Goal: Transaction & Acquisition: Purchase product/service

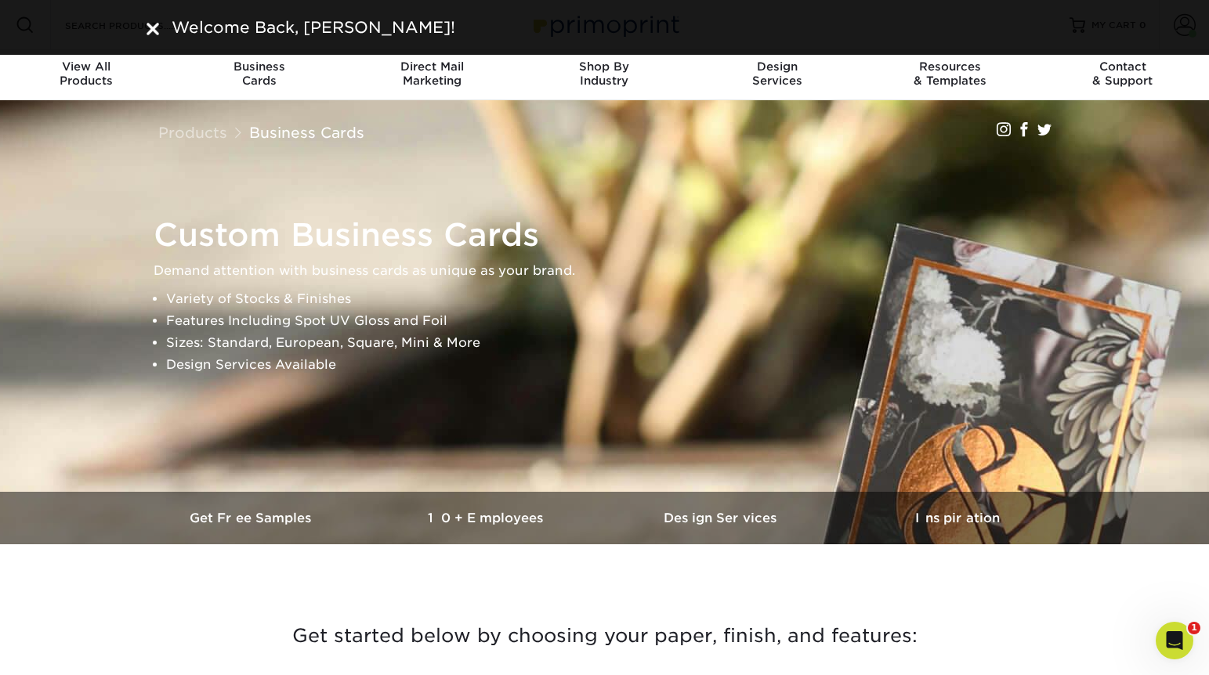
click at [156, 27] on img at bounding box center [153, 29] width 13 height 13
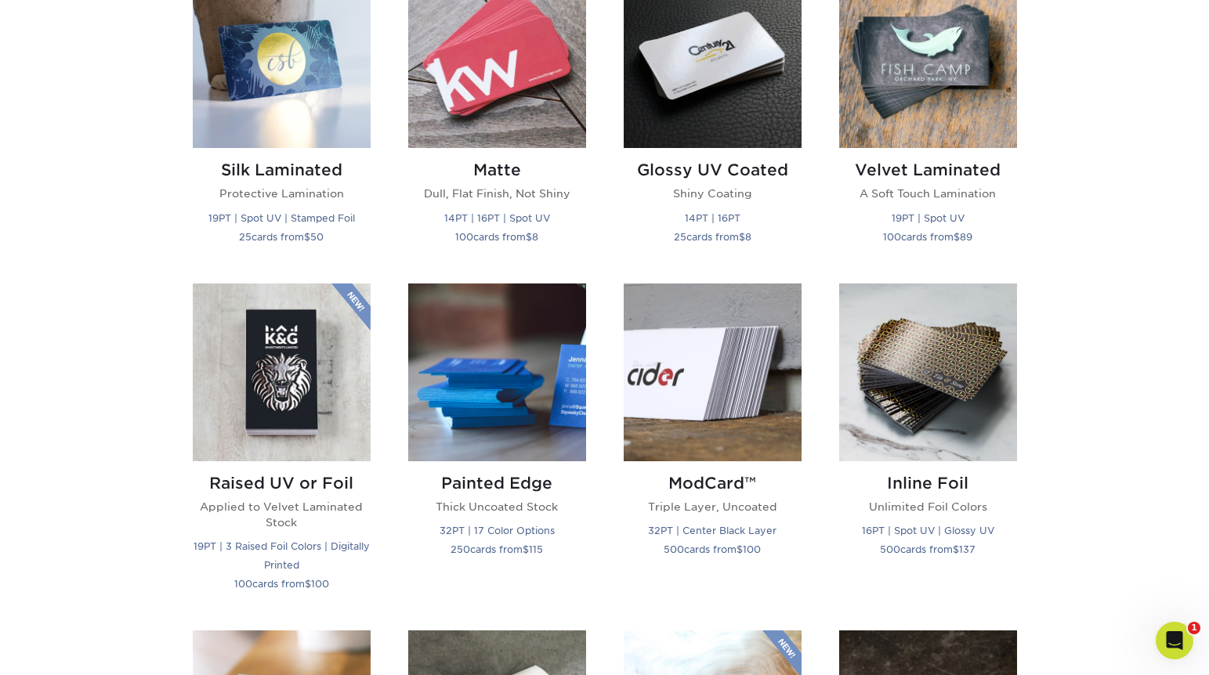
scroll to position [813, 0]
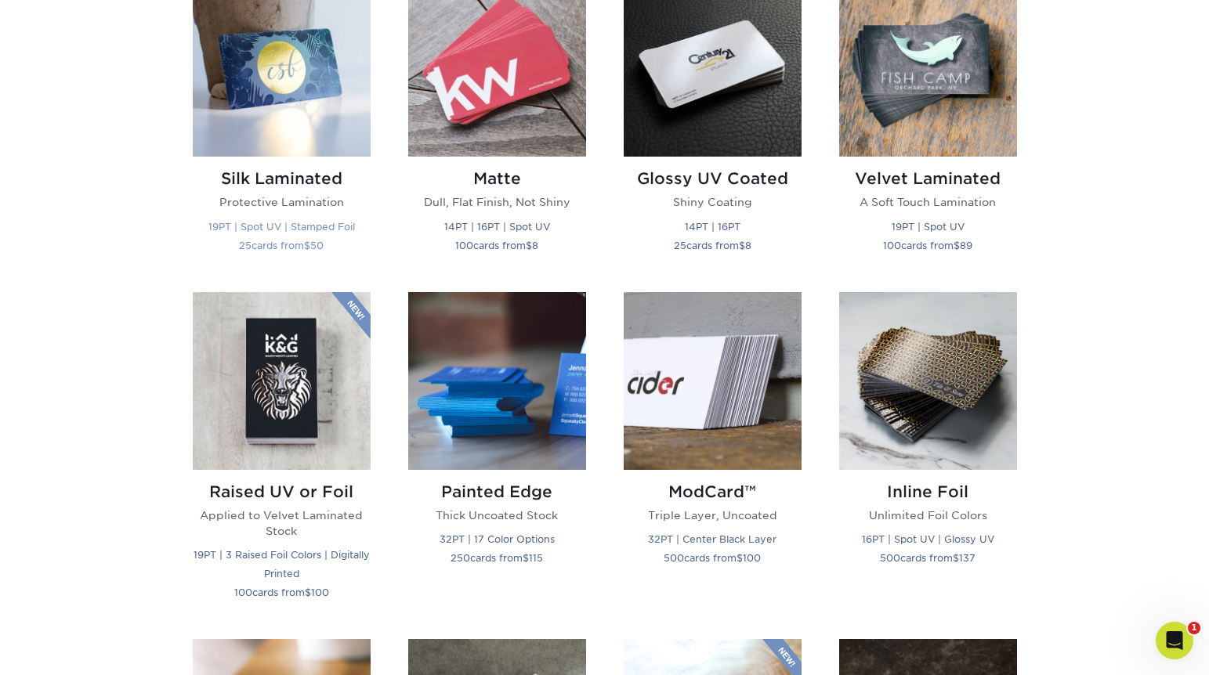
click at [271, 76] on img at bounding box center [282, 68] width 178 height 178
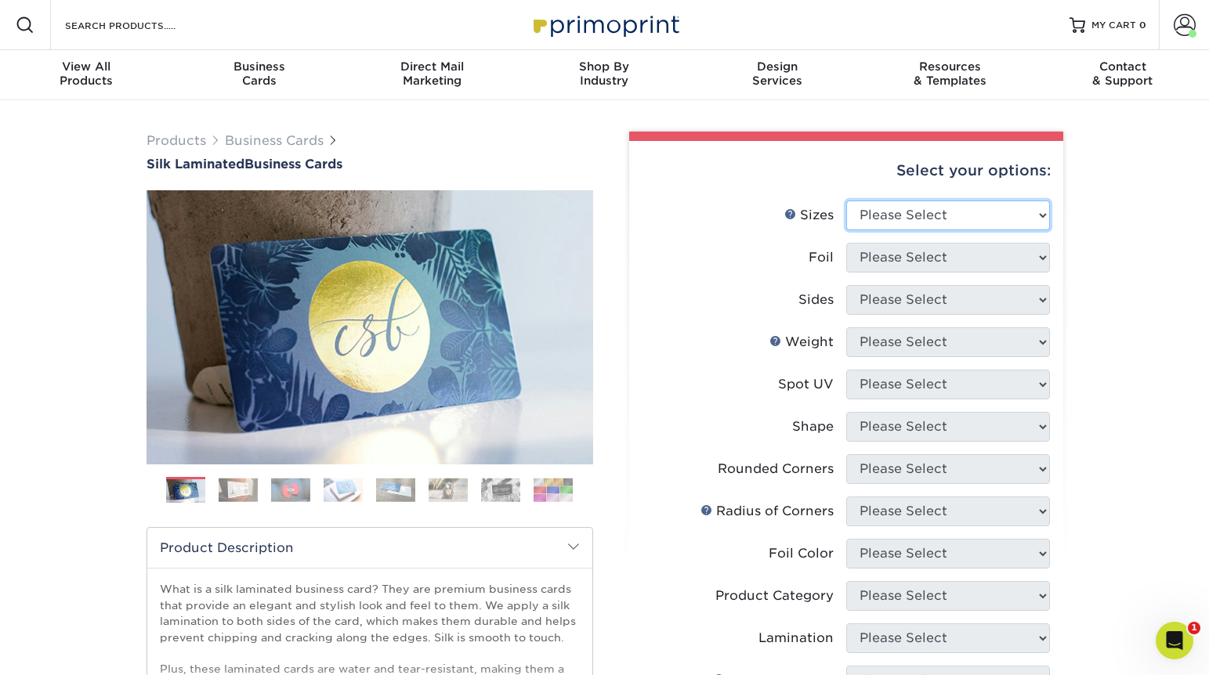
click at [926, 219] on select "Please Select 1.5" x 3.5" - Mini 1.75" x 3.5" - Mini 2" x 2" - Square 2" x 3" -…" at bounding box center [948, 216] width 204 height 30
select select "2.00x3.50"
click at [846, 201] on select "Please Select 1.5" x 3.5" - Mini 1.75" x 3.5" - Mini 2" x 2" - Square 2" x 3" -…" at bounding box center [948, 216] width 204 height 30
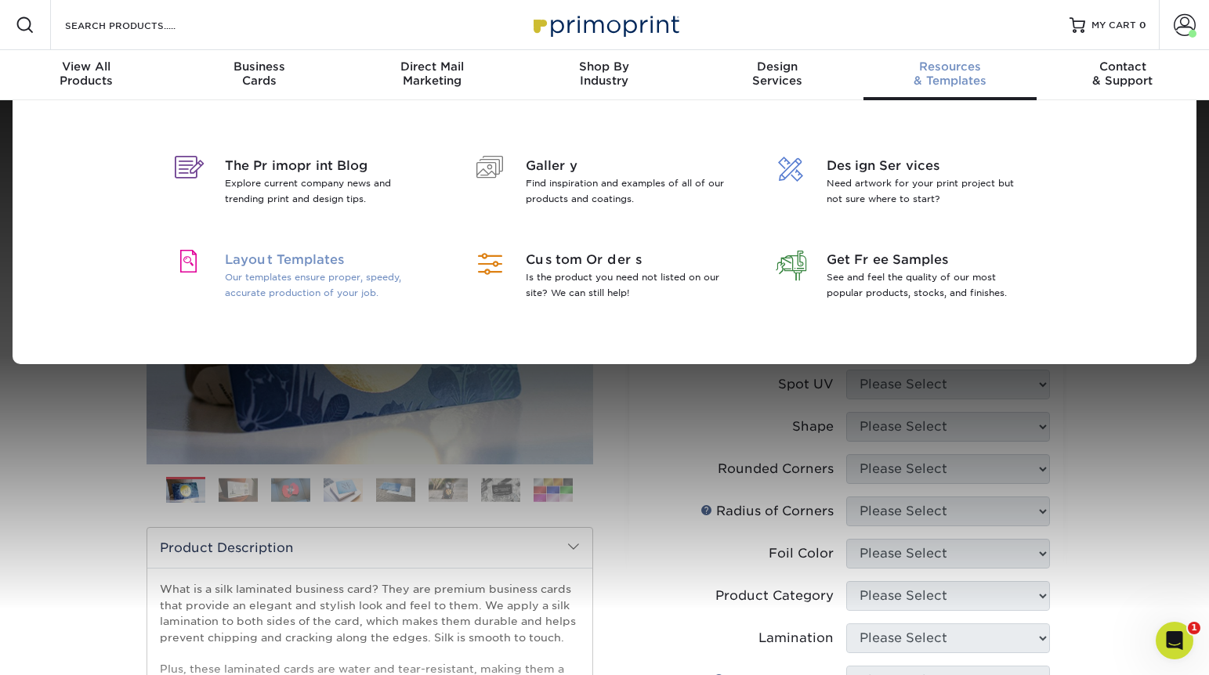
click at [273, 258] on span "Layout Templates" at bounding box center [326, 260] width 203 height 19
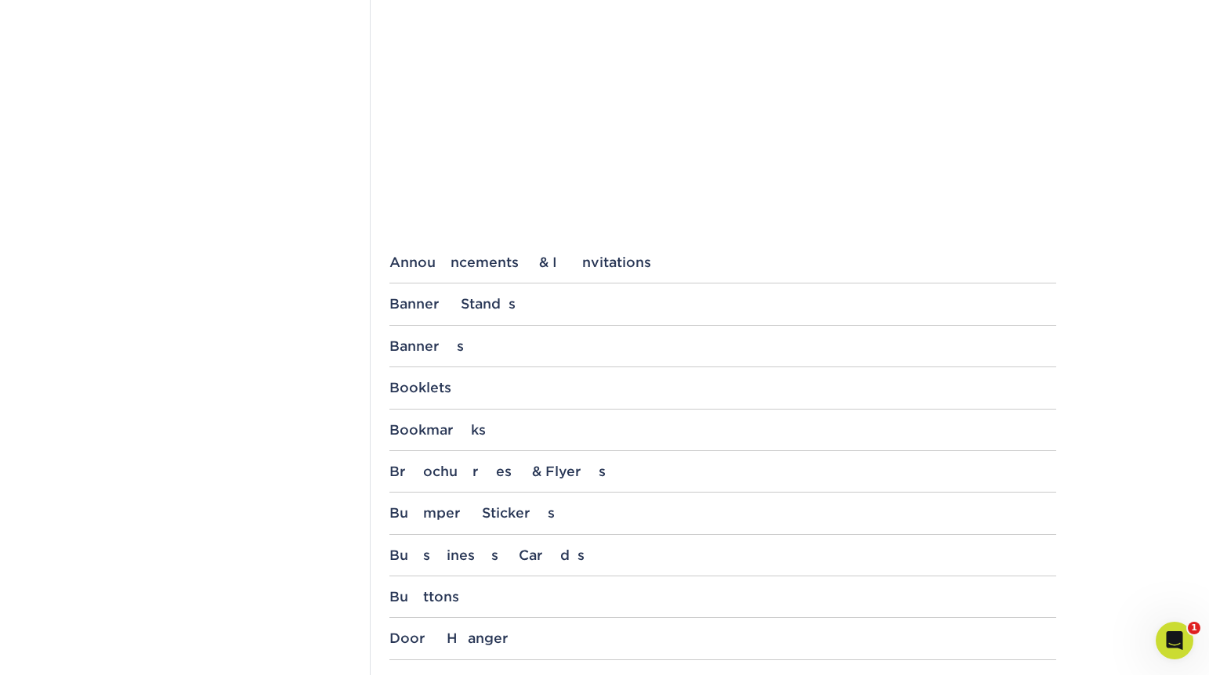
scroll to position [422, 0]
click at [438, 563] on div "Business Cards 1.5" x 3.5" 1.5" x 3.5" with 1/4" Rounded Corners 1.5" x 3.5" wi…" at bounding box center [722, 561] width 667 height 29
click at [438, 551] on div "Business Cards" at bounding box center [722, 555] width 667 height 16
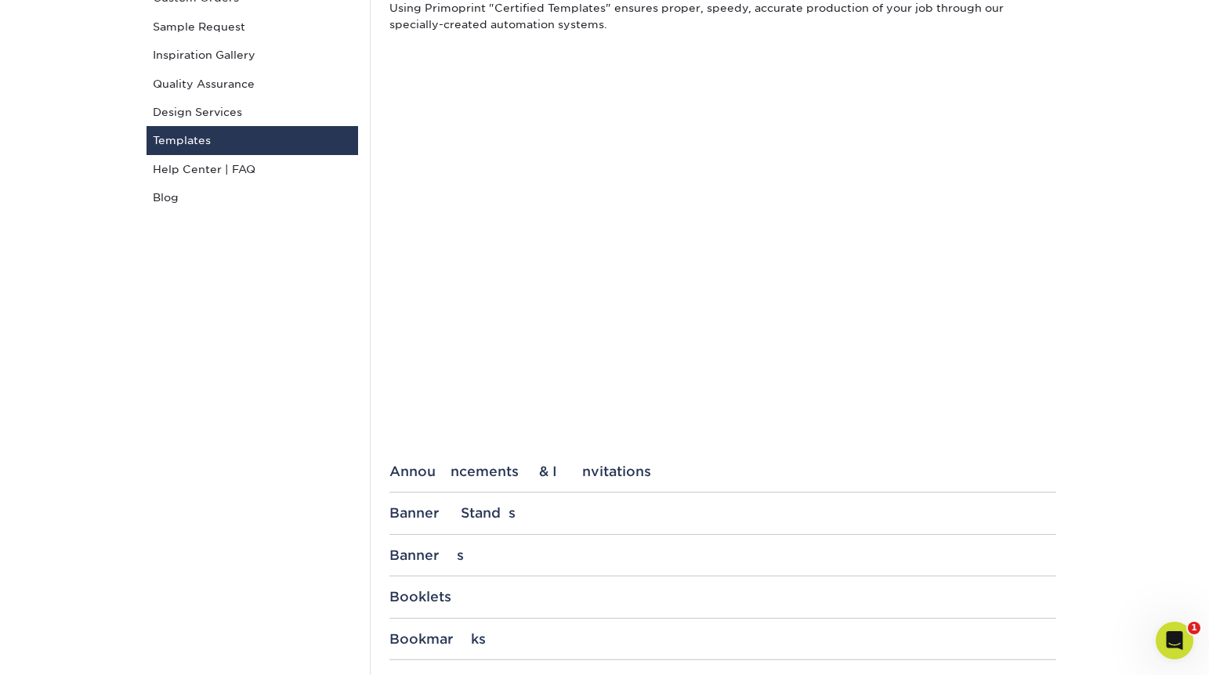
scroll to position [0, 0]
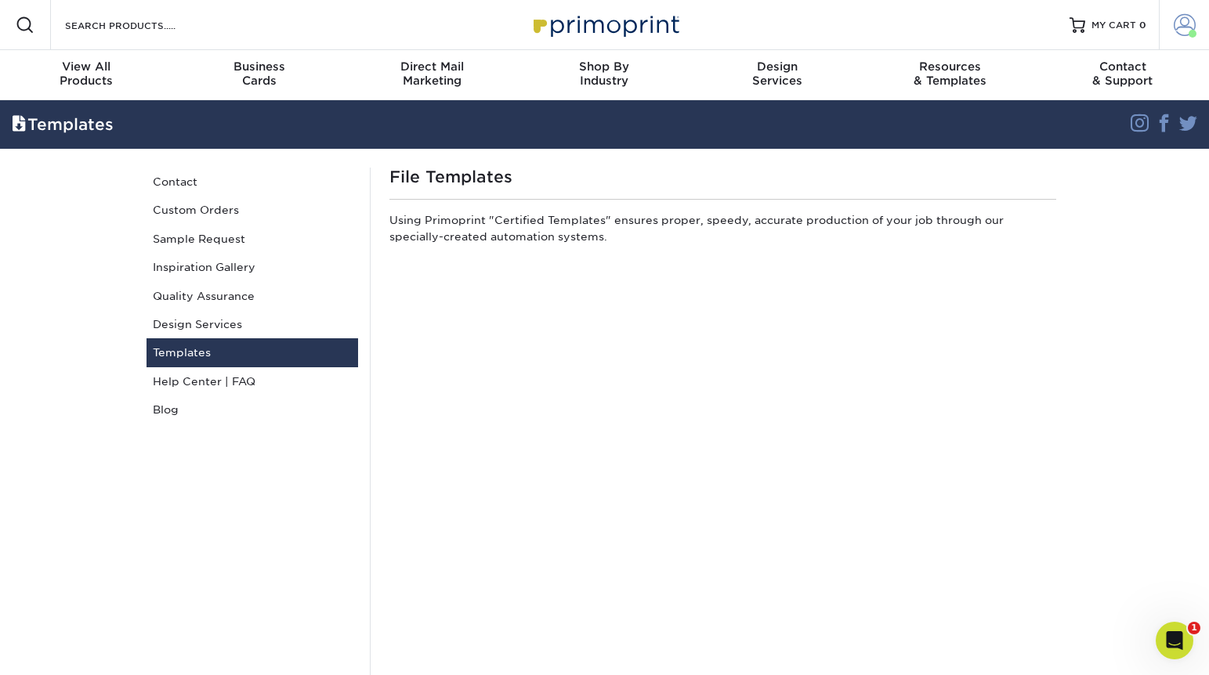
click at [1189, 21] on span at bounding box center [1185, 25] width 22 height 22
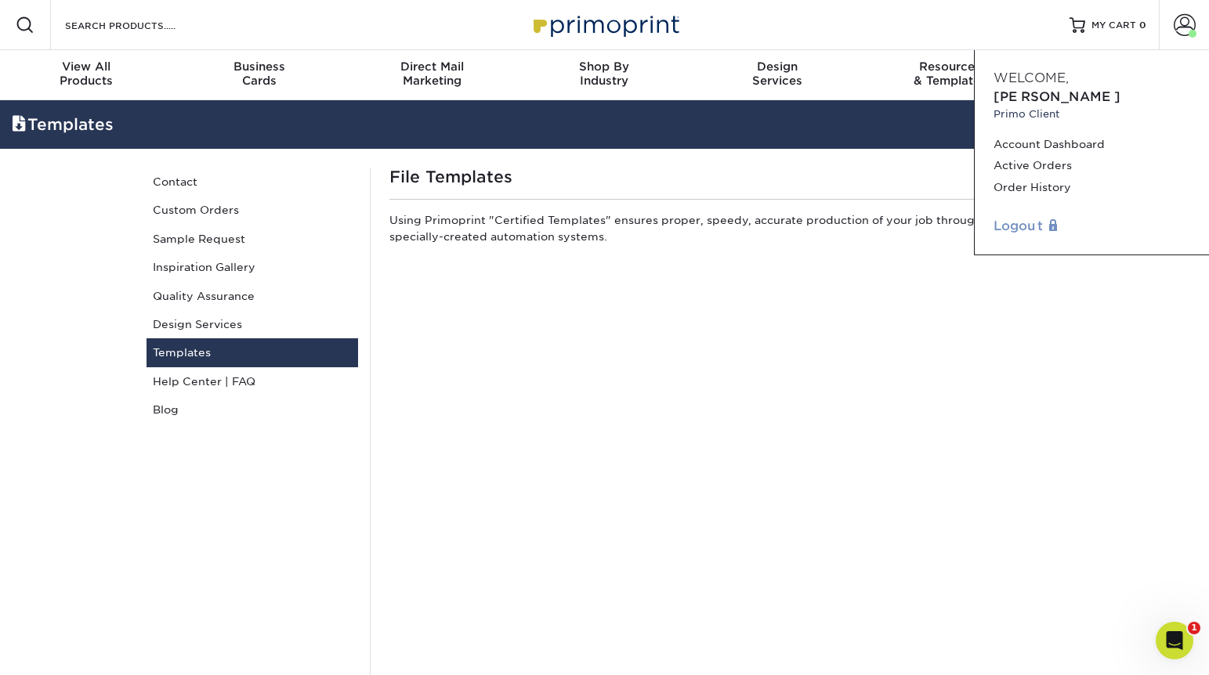
click at [1016, 217] on link "Logout" at bounding box center [1091, 226] width 197 height 19
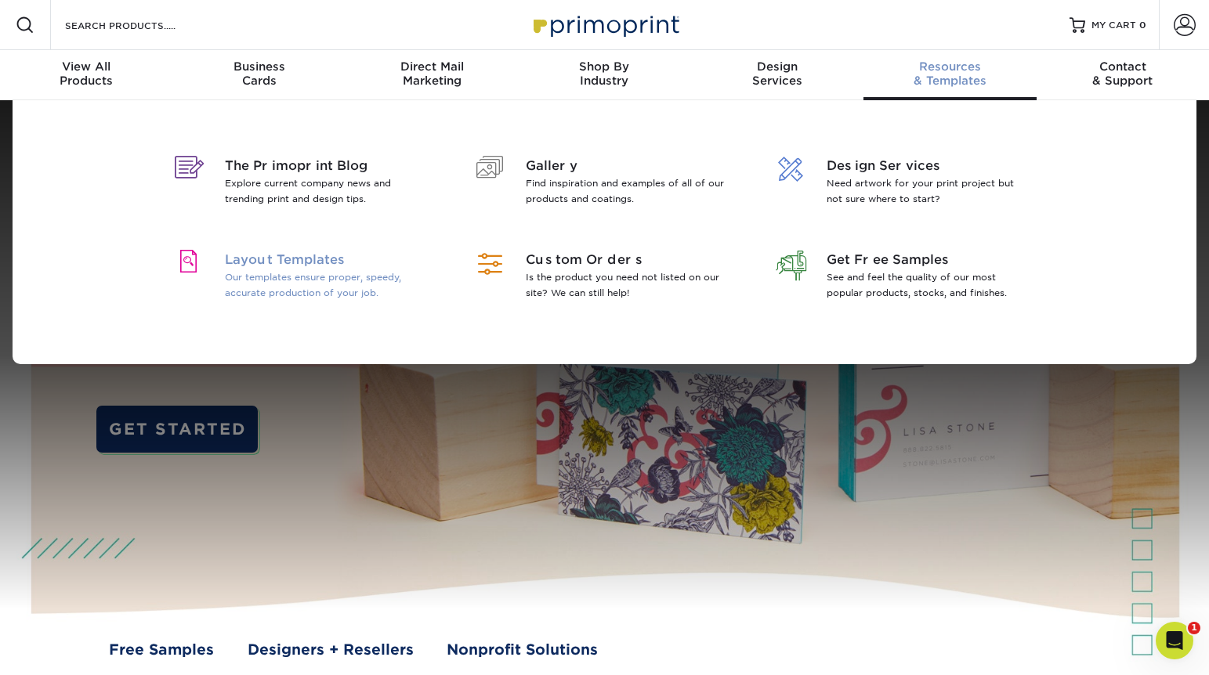
click at [280, 259] on span "Layout Templates" at bounding box center [326, 260] width 203 height 19
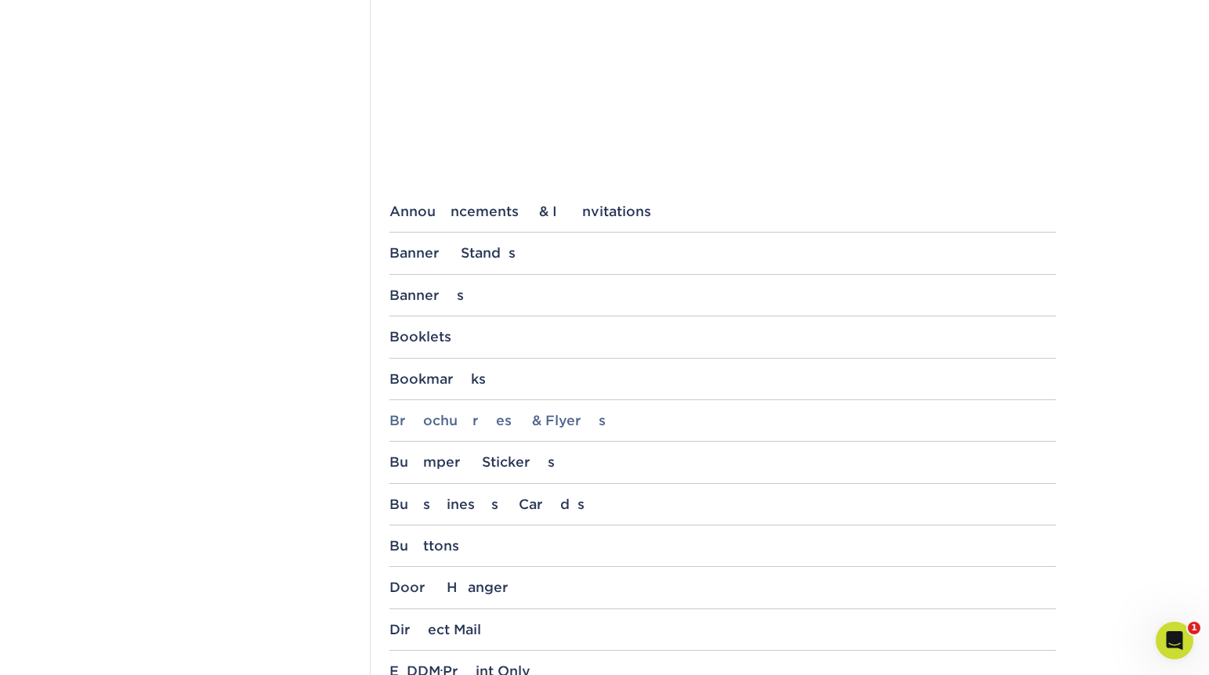
scroll to position [462, 0]
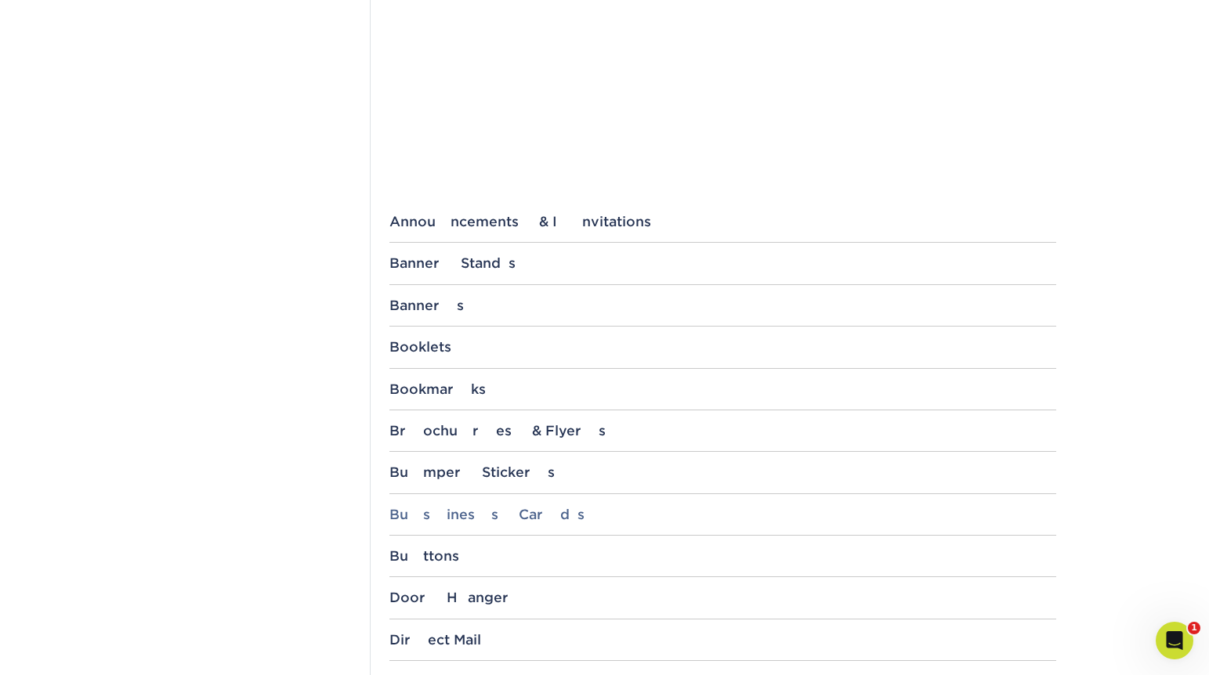
click at [420, 514] on div "Business Cards" at bounding box center [722, 515] width 667 height 16
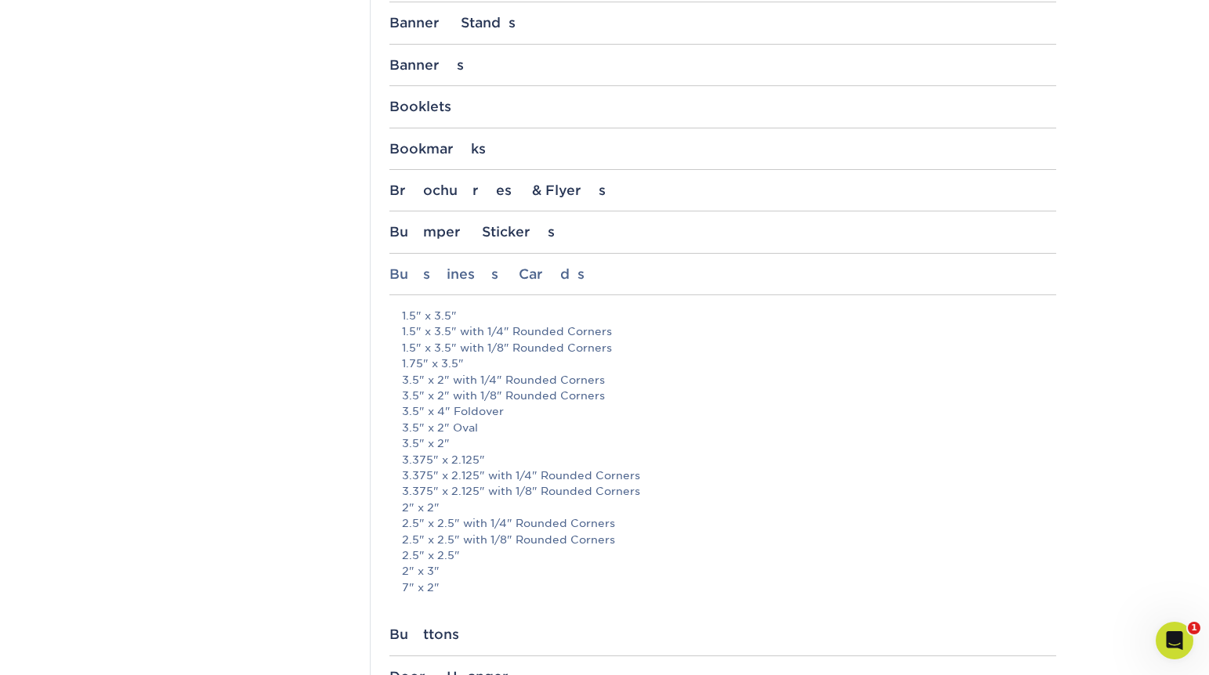
scroll to position [706, 0]
